Goal: Information Seeking & Learning: Compare options

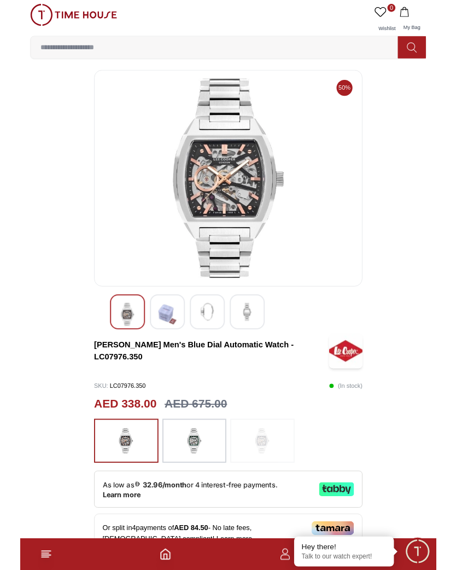
scroll to position [3, 0]
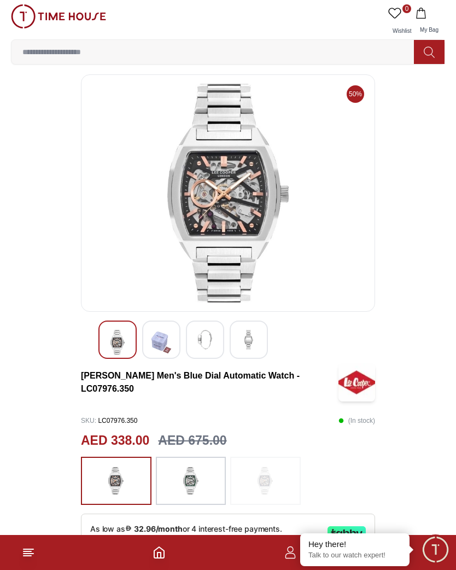
click at [257, 340] on img at bounding box center [249, 340] width 20 height 20
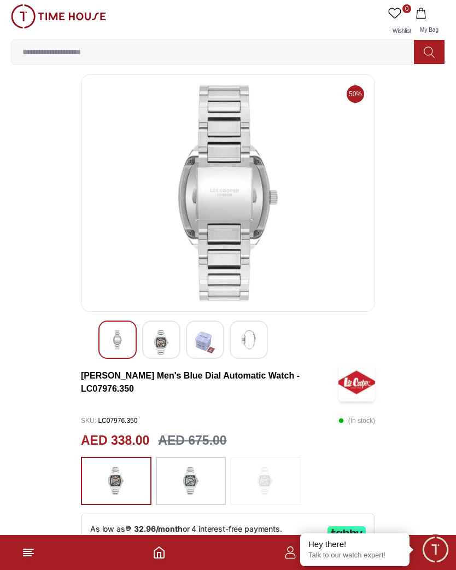
click at [258, 341] on img at bounding box center [249, 340] width 20 height 20
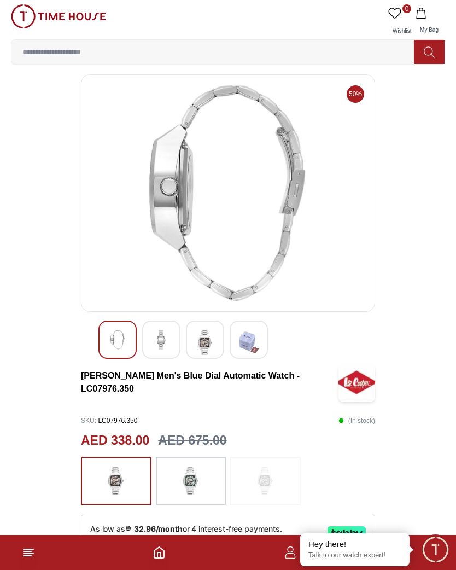
click at [203, 341] on img at bounding box center [205, 342] width 20 height 25
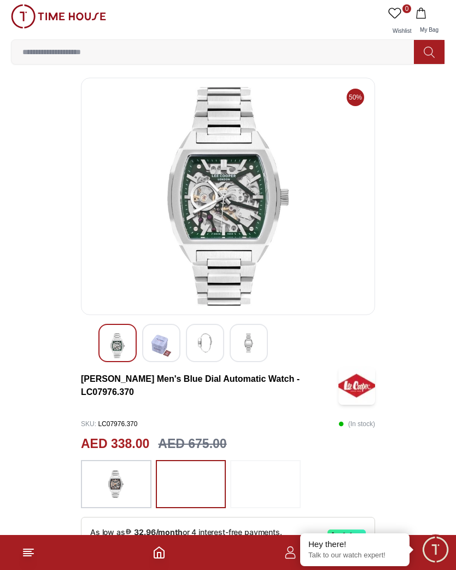
click at [249, 347] on img at bounding box center [249, 343] width 20 height 20
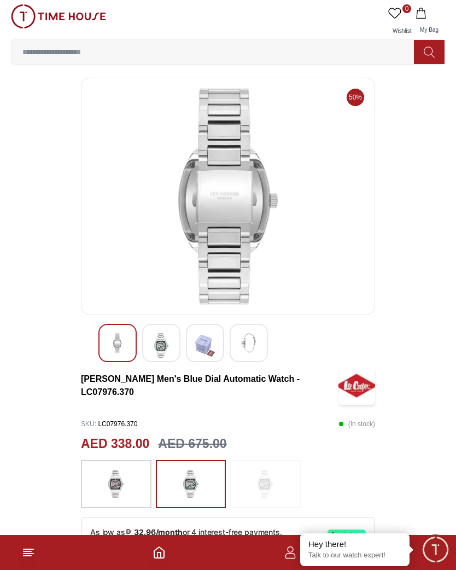
click at [209, 357] on img at bounding box center [205, 345] width 20 height 25
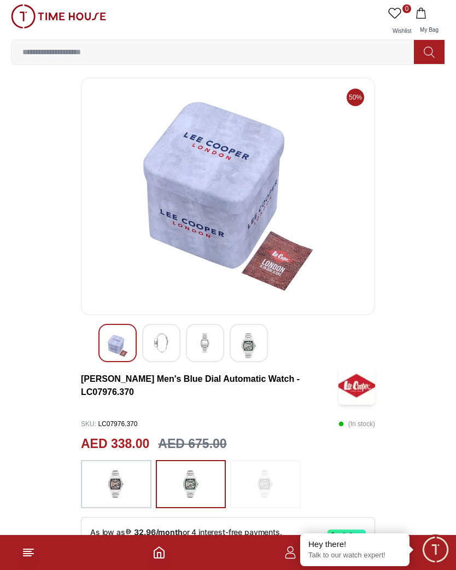
click at [246, 346] on img at bounding box center [249, 345] width 20 height 25
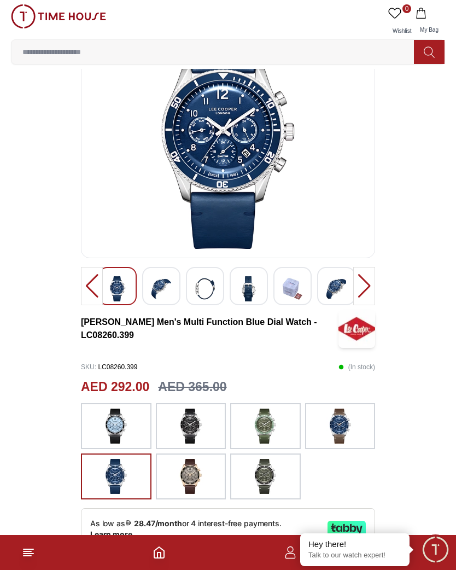
scroll to position [55, 0]
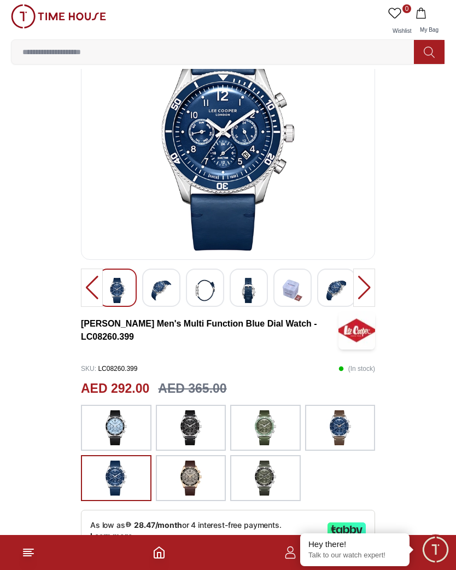
click at [128, 466] on img at bounding box center [115, 478] width 27 height 35
click at [127, 475] on img at bounding box center [115, 478] width 27 height 35
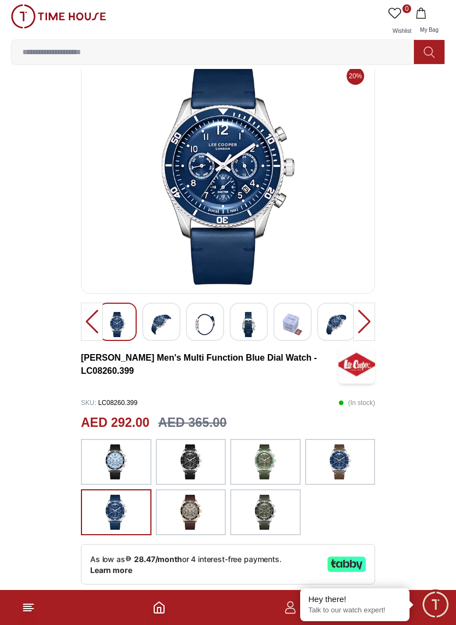
scroll to position [34, 0]
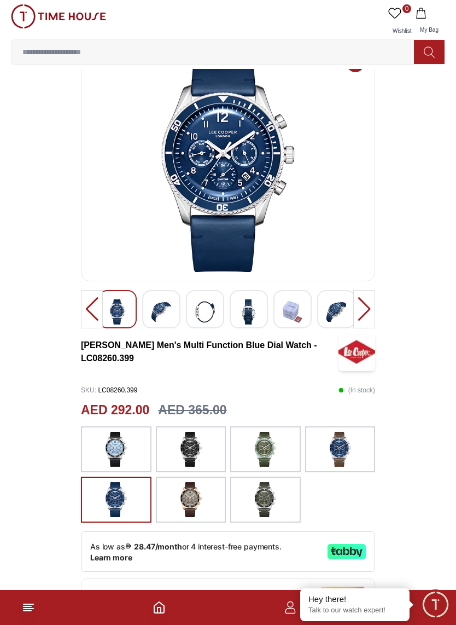
click at [196, 450] on img at bounding box center [190, 449] width 27 height 35
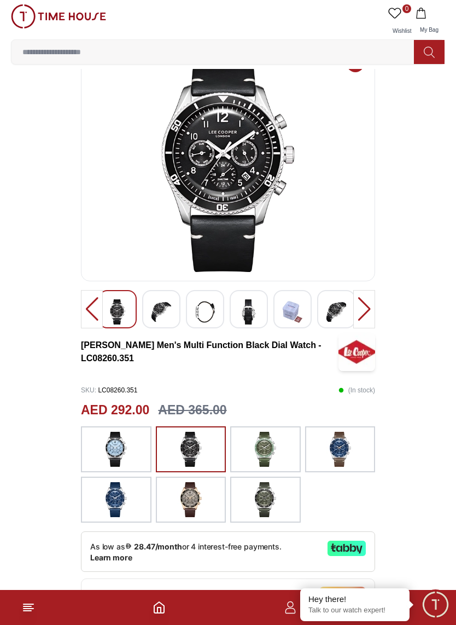
click at [127, 492] on img at bounding box center [115, 499] width 27 height 35
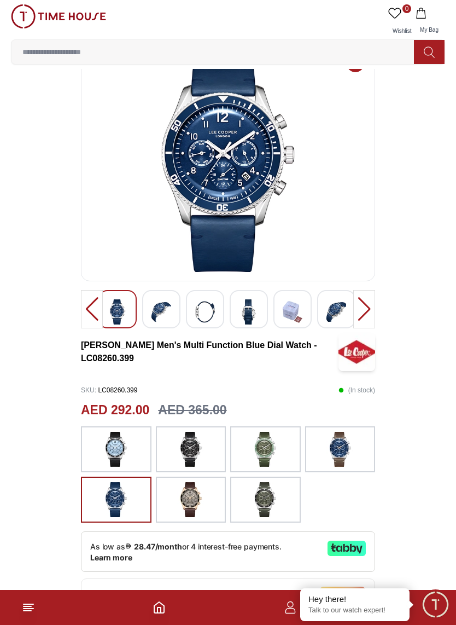
click at [118, 492] on img at bounding box center [115, 499] width 27 height 35
click at [115, 434] on img at bounding box center [115, 449] width 27 height 35
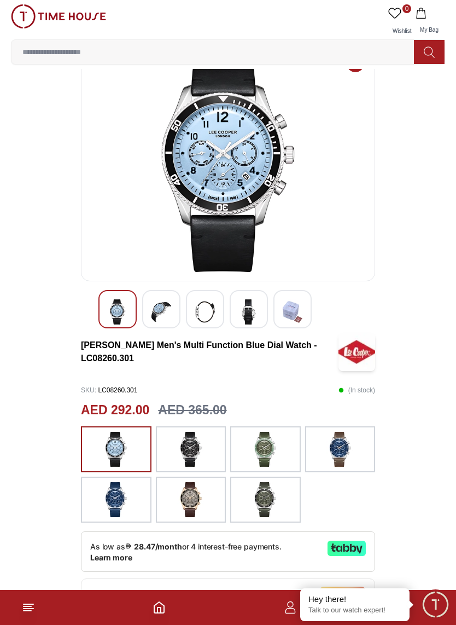
click at [262, 508] on img at bounding box center [265, 499] width 27 height 35
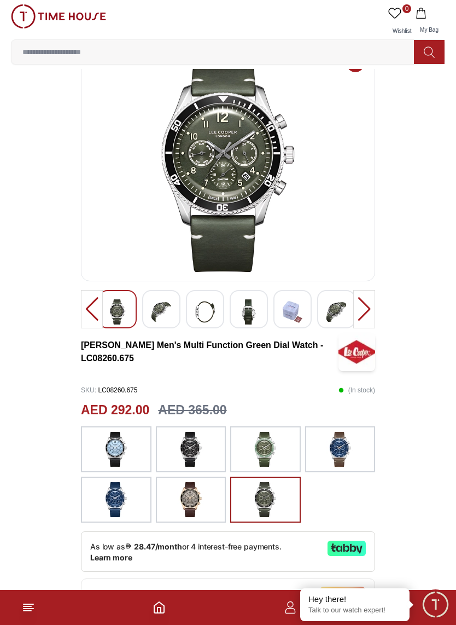
click at [114, 492] on img at bounding box center [115, 499] width 27 height 35
